Goal: Transaction & Acquisition: Purchase product/service

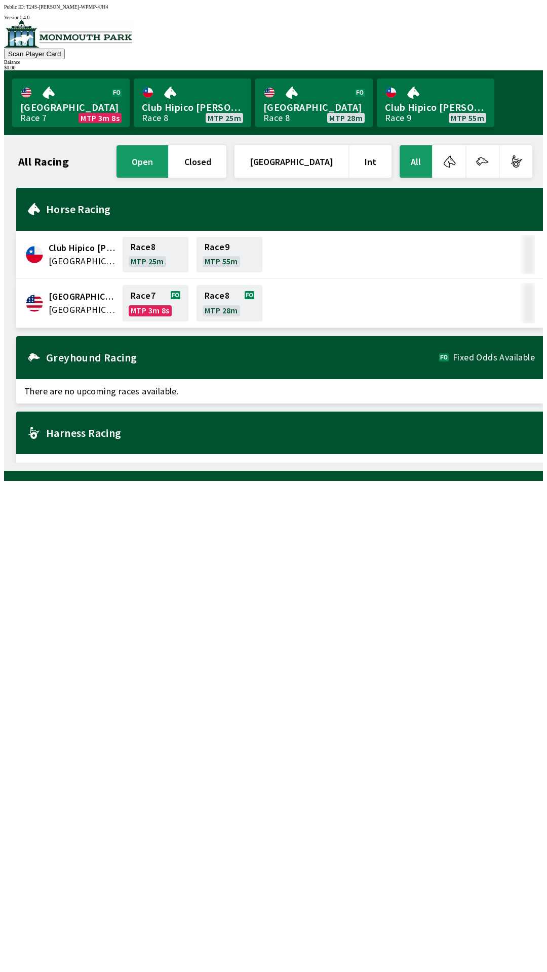
click at [31, 353] on icon at bounding box center [34, 357] width 12 height 8
click at [60, 359] on div "Greyhound Racing Fixed Odds Available" at bounding box center [279, 357] width 527 height 43
click at [58, 360] on div "Greyhound Racing Fixed Odds Available" at bounding box center [279, 357] width 527 height 43
click at [39, 391] on span "There are no upcoming races available." at bounding box center [279, 391] width 527 height 24
click at [56, 355] on h2 "Greyhound Racing" at bounding box center [242, 357] width 393 height 8
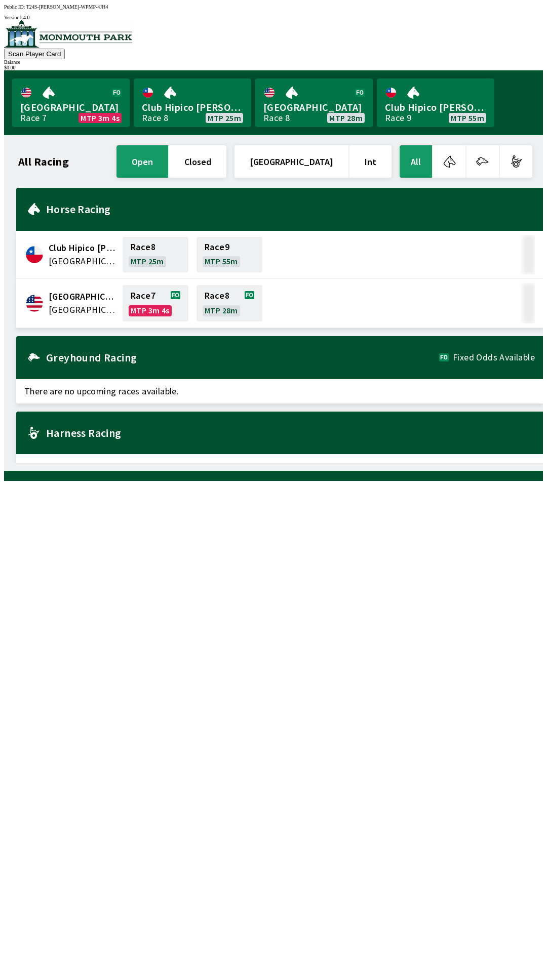
click at [91, 359] on div "Greyhound Racing Fixed Odds Available" at bounding box center [279, 357] width 527 height 43
click at [88, 359] on div "Greyhound Racing Fixed Odds Available" at bounding box center [279, 357] width 527 height 43
click at [66, 307] on span "[GEOGRAPHIC_DATA]" at bounding box center [83, 309] width 68 height 13
click at [40, 293] on div "[GEOGRAPHIC_DATA] [GEOGRAPHIC_DATA]" at bounding box center [72, 303] width 96 height 26
click at [139, 304] on link "Race 7 MTP 3m 1s" at bounding box center [156, 303] width 66 height 36
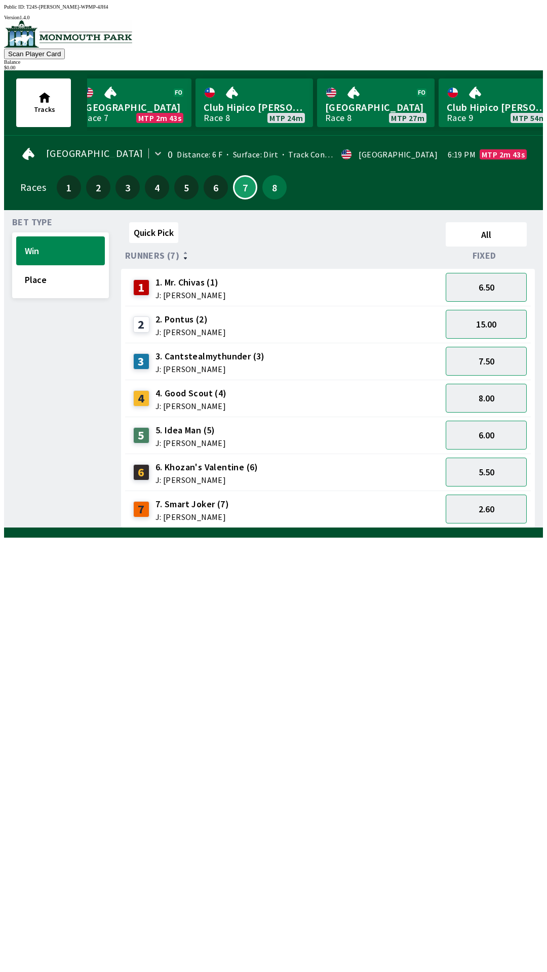
scroll to position [0, 18]
click at [348, 103] on link "[GEOGRAPHIC_DATA] 8 MTP 27m" at bounding box center [370, 102] width 117 height 49
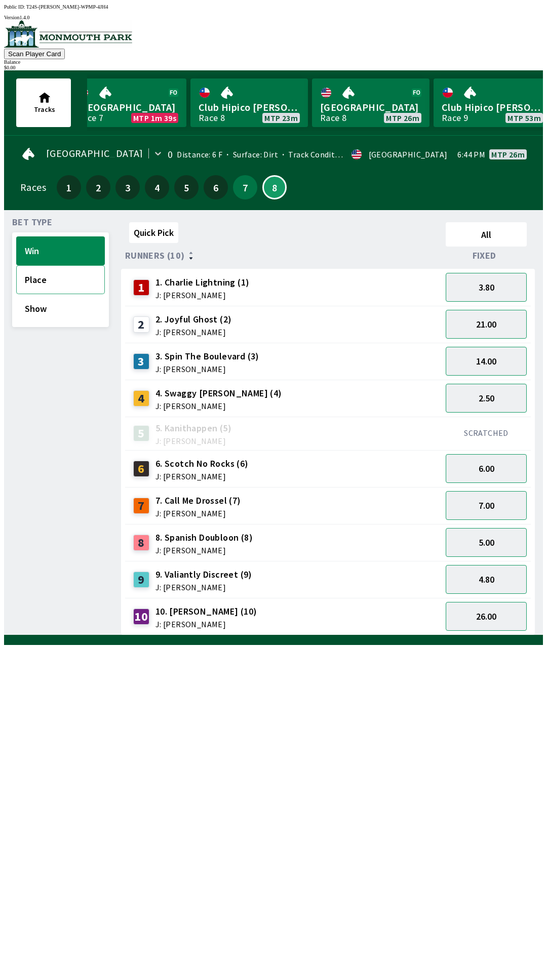
click at [19, 275] on button "Place" at bounding box center [60, 279] width 89 height 29
click at [19, 246] on button "Win" at bounding box center [60, 250] width 89 height 29
click at [23, 312] on button "Show" at bounding box center [60, 308] width 89 height 29
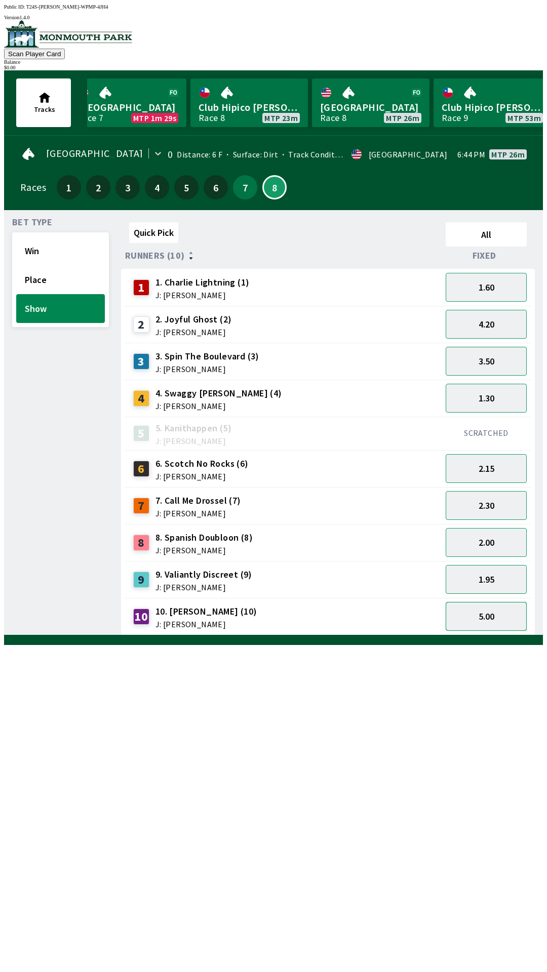
click at [459, 616] on button "5.00" at bounding box center [486, 616] width 81 height 29
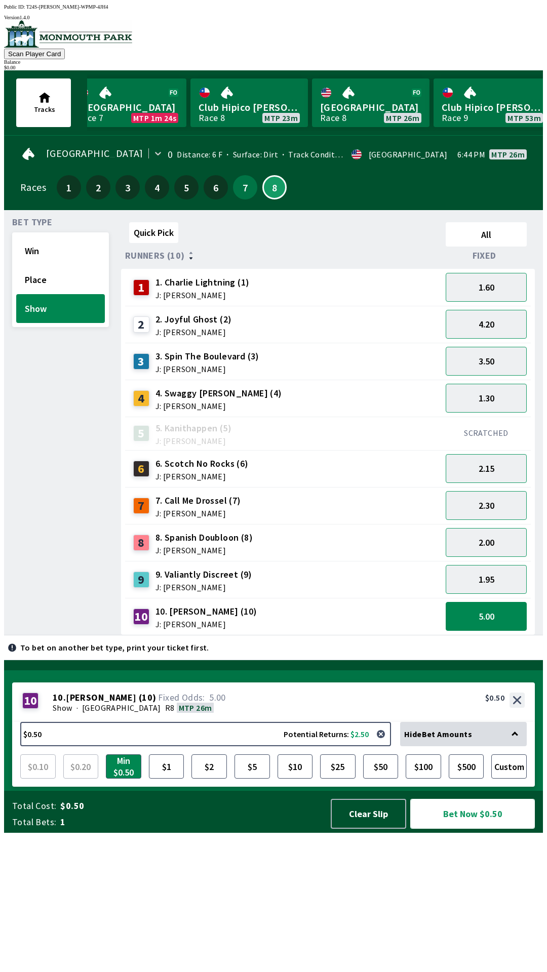
click at [447, 829] on button "Bet Now $0.50" at bounding box center [472, 814] width 125 height 30
click at [474, 282] on button "1.60" at bounding box center [486, 287] width 81 height 29
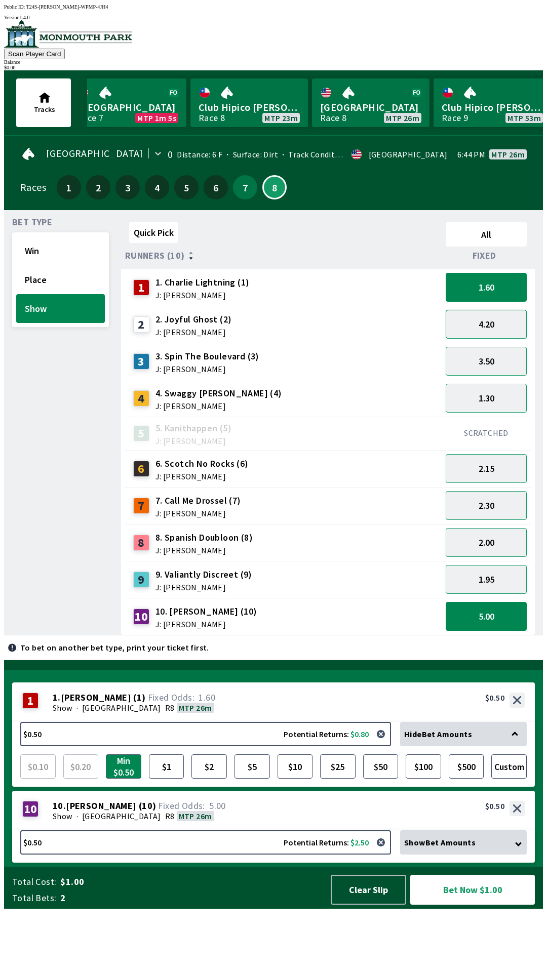
click at [461, 317] on button "4.20" at bounding box center [486, 324] width 81 height 29
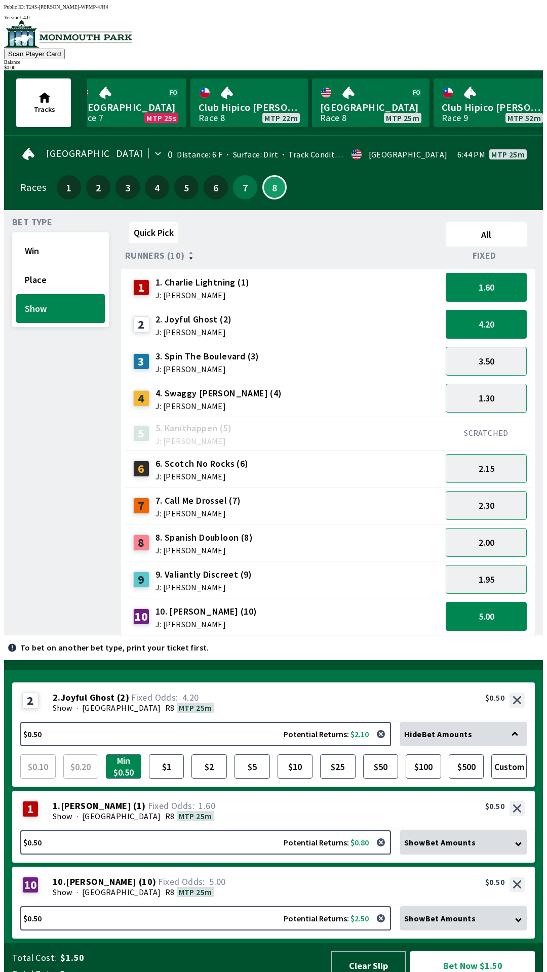
click at [429, 965] on button "Bet Now $1.50" at bounding box center [472, 966] width 125 height 30
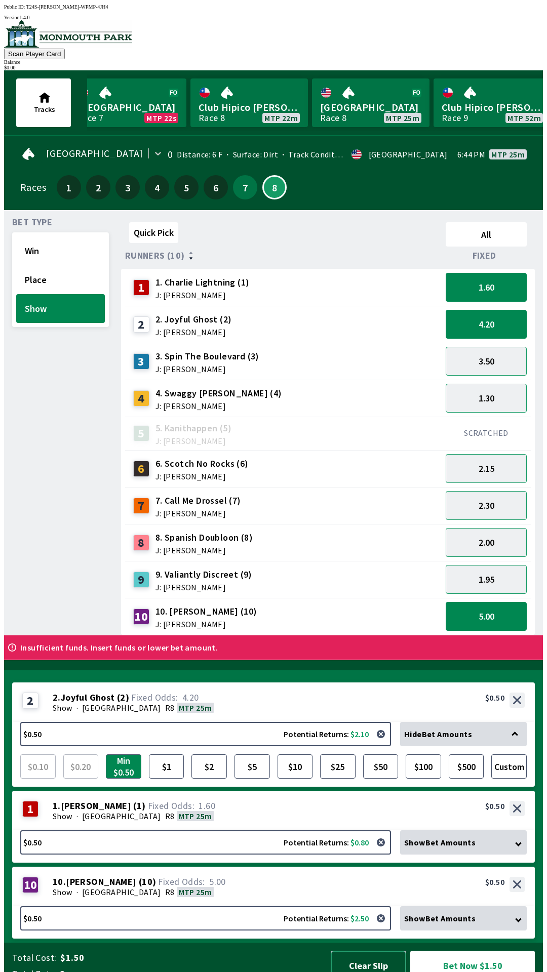
click at [352, 951] on button "Clear Slip" at bounding box center [368, 966] width 75 height 30
